Goal: Find specific page/section

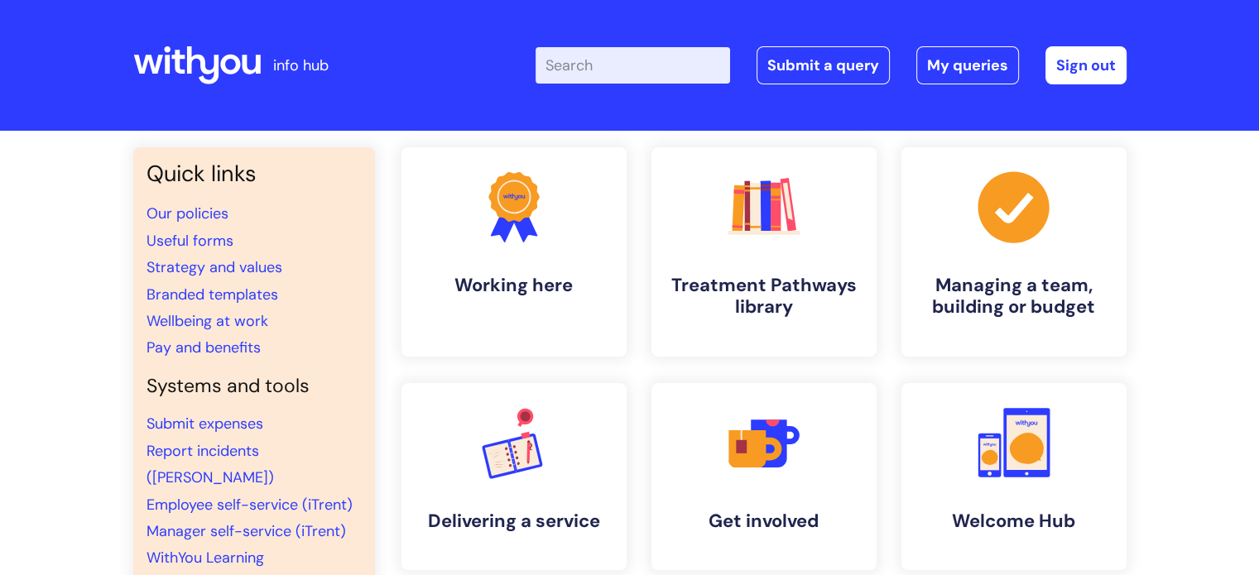
click at [588, 74] on input "Enter your search term here..." at bounding box center [633, 65] width 195 height 36
type input "ecf"
click button "Search" at bounding box center [0, 0] width 0 height 0
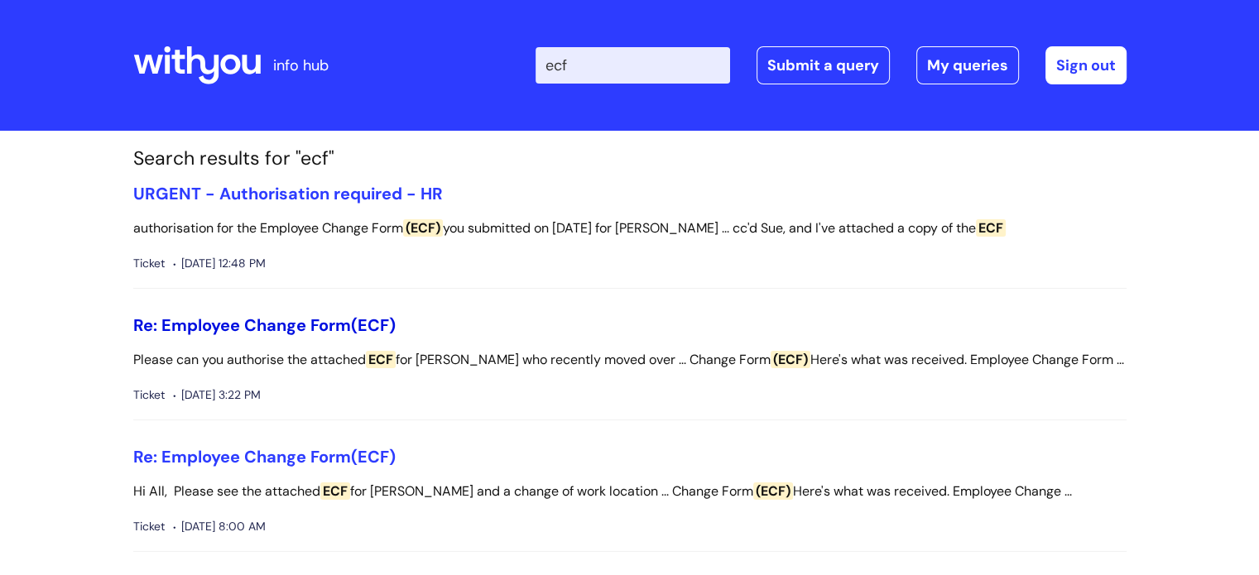
click at [286, 323] on link "Re: Employee Change Form (ECF)" at bounding box center [264, 326] width 262 height 22
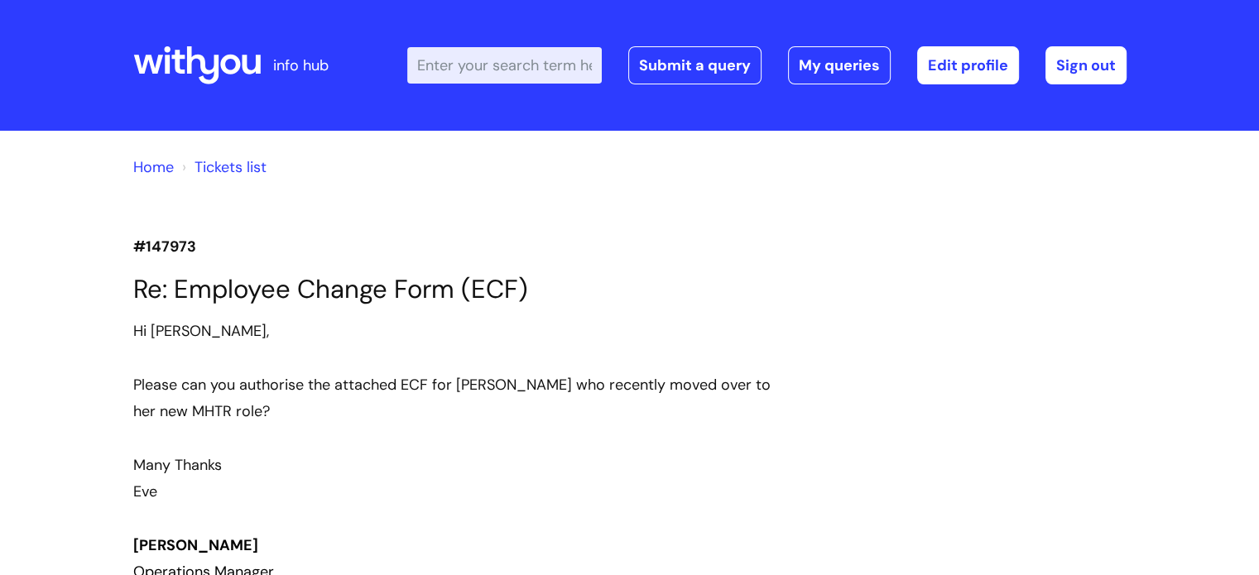
scroll to position [10705, 0]
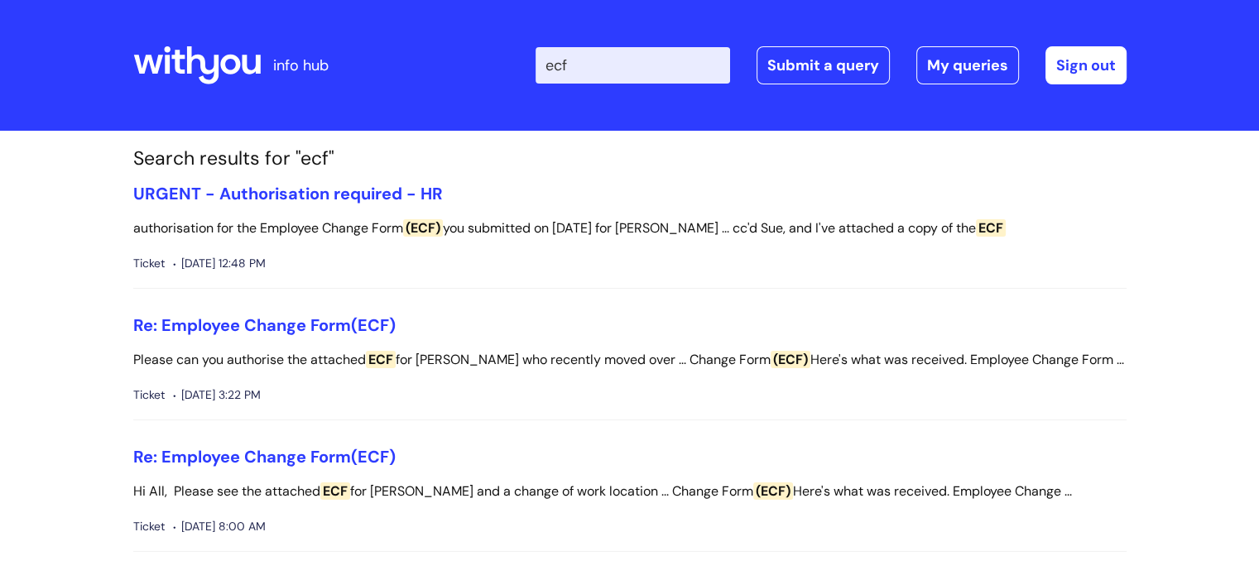
click at [235, 45] on div at bounding box center [196, 65] width 127 height 65
click at [237, 57] on icon at bounding box center [230, 65] width 20 height 20
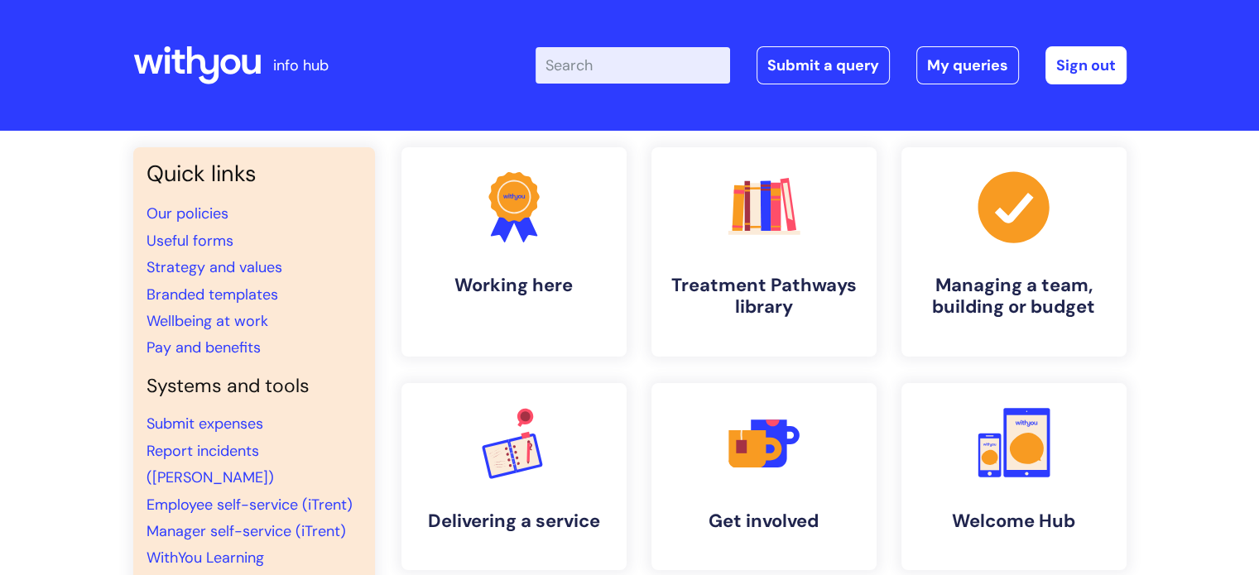
scroll to position [137, 0]
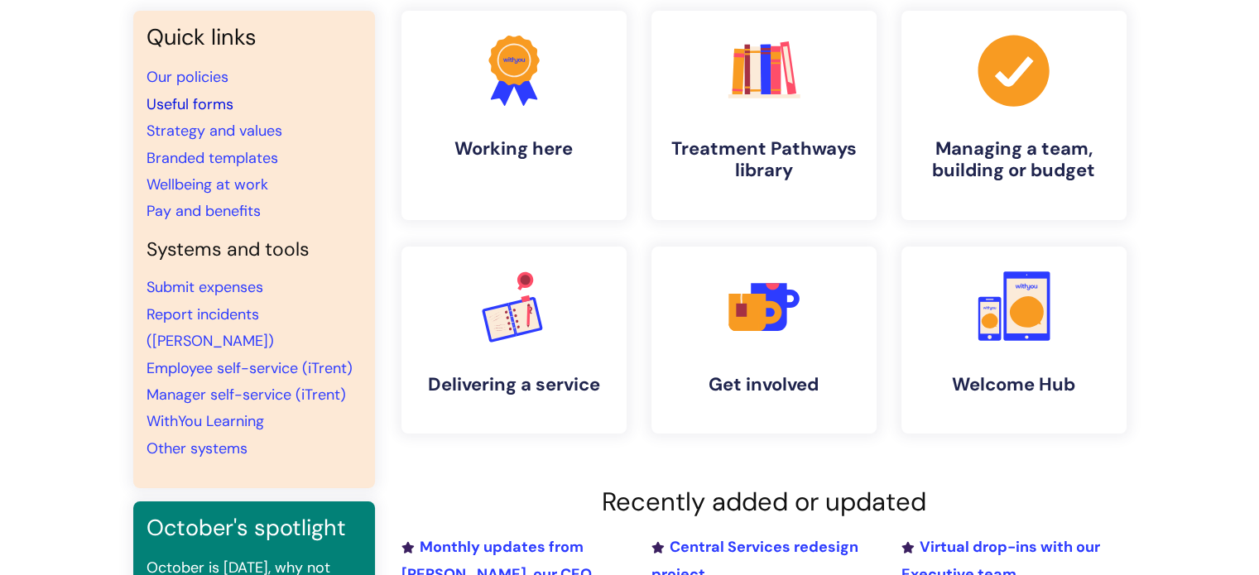
click at [222, 105] on link "Useful forms" at bounding box center [190, 104] width 87 height 20
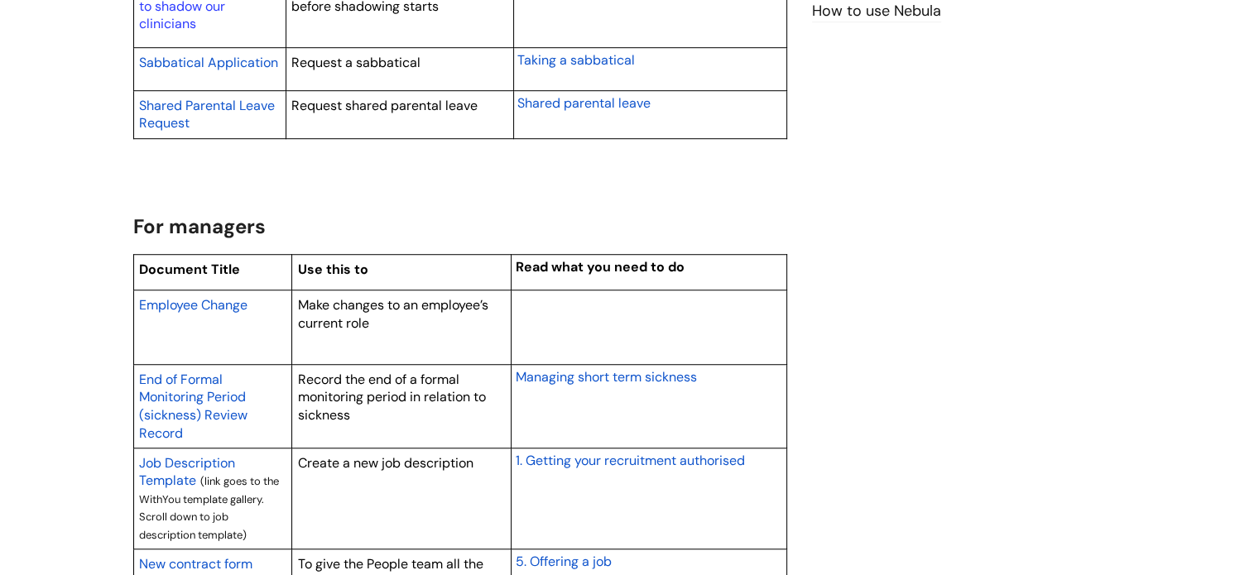
scroll to position [1159, 0]
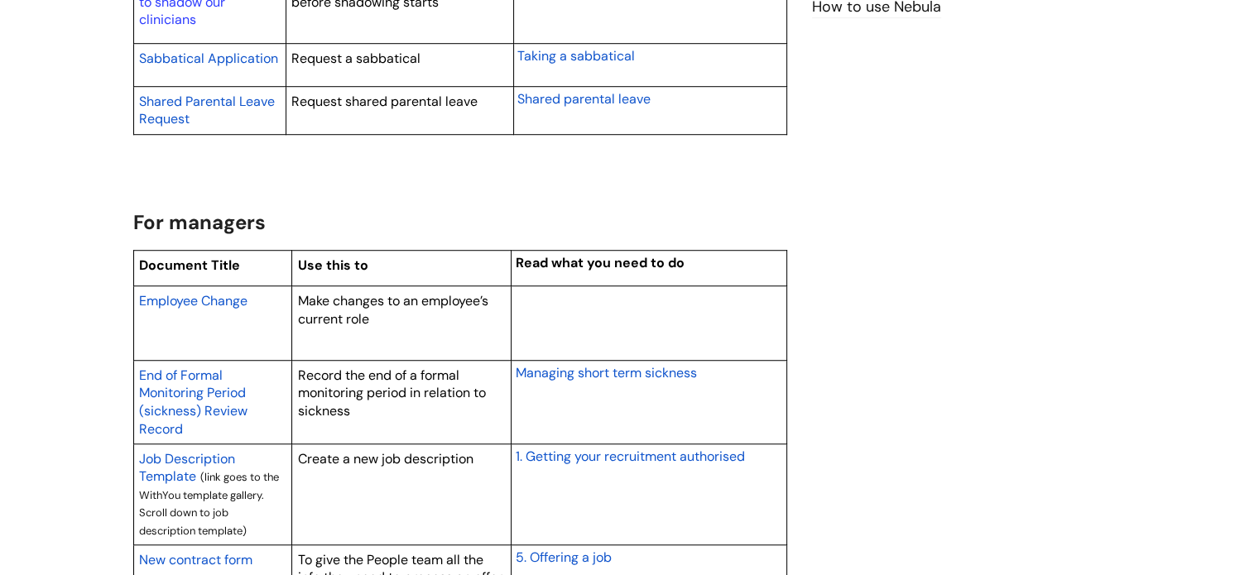
click at [223, 296] on span "Employee Change" at bounding box center [193, 300] width 108 height 17
